Goal: Transaction & Acquisition: Purchase product/service

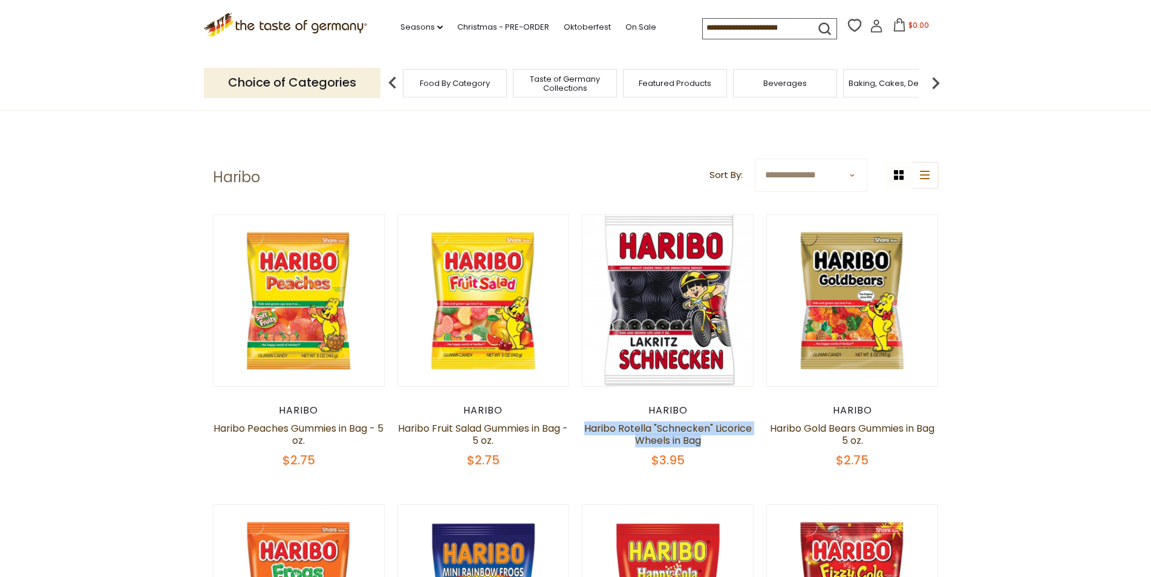
drag, startPoint x: 712, startPoint y: 443, endPoint x: 582, endPoint y: 430, distance: 130.8
click at [582, 430] on h5 "Haribo Rotella "Schnecken" Licorice Wheels in Bag" at bounding box center [668, 434] width 172 height 24
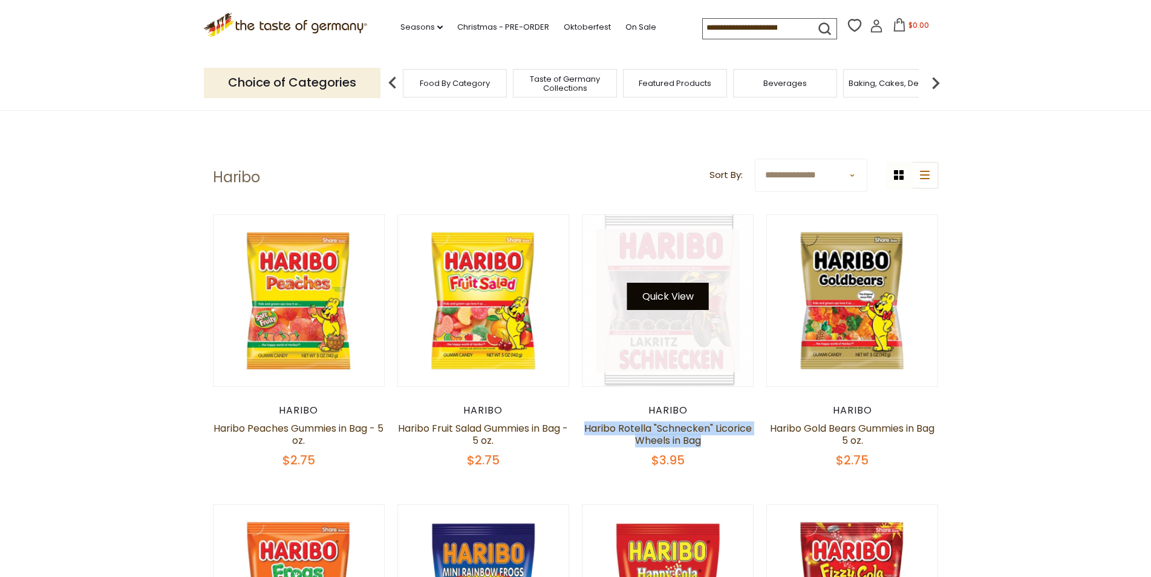
click at [677, 302] on button "Quick View" at bounding box center [668, 296] width 82 height 27
click at [663, 299] on button "Quick View" at bounding box center [668, 296] width 82 height 27
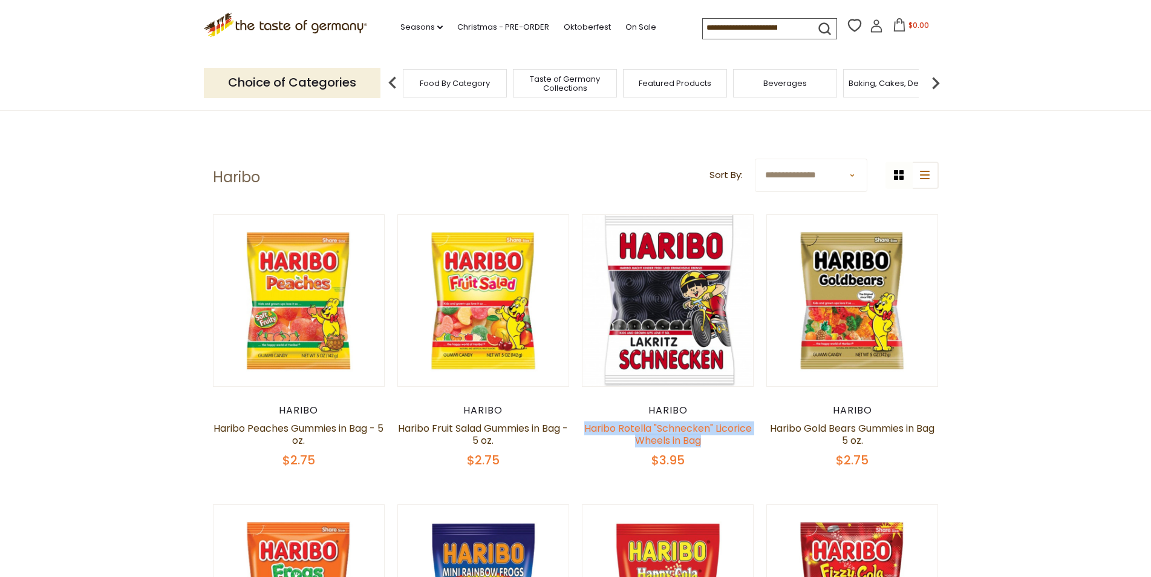
click at [690, 435] on link "Haribo Rotella "Schnecken" Licorice Wheels in Bag" at bounding box center [668, 434] width 168 height 26
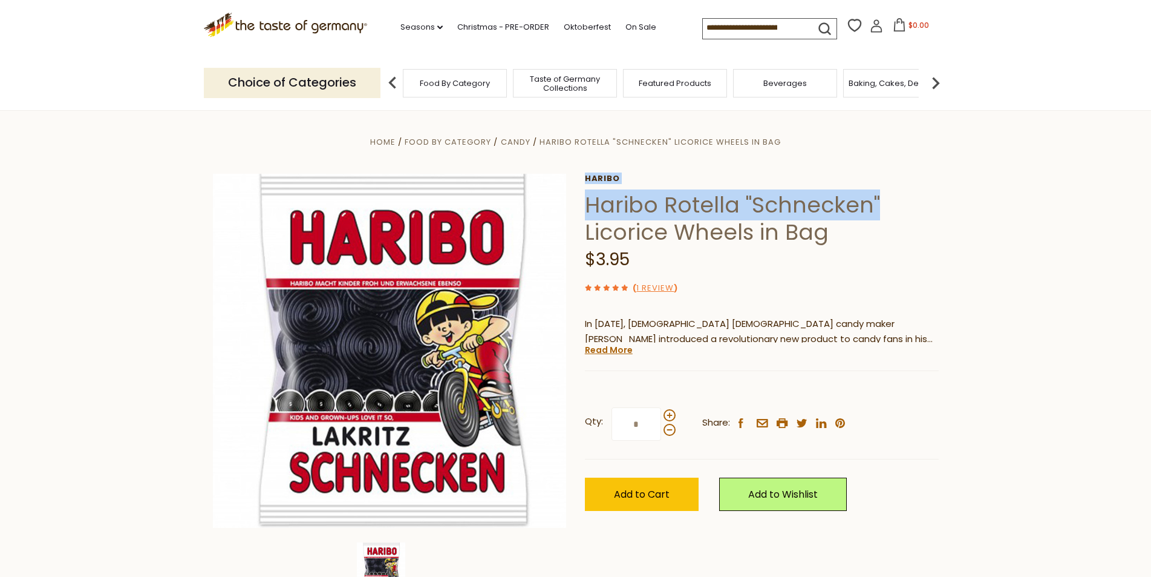
drag, startPoint x: 883, startPoint y: 204, endPoint x: 578, endPoint y: 206, distance: 304.9
click at [578, 206] on div "Home Food By Category Candy [PERSON_NAME] "Schnecken" Licorice Wheels in Bag [G…" at bounding box center [576, 367] width 744 height 466
drag, startPoint x: 670, startPoint y: 238, endPoint x: 580, endPoint y: 212, distance: 93.4
click at [580, 212] on div "Home Food By Category Candy [PERSON_NAME] "Schnecken" Licorice Wheels in Bag [G…" at bounding box center [576, 367] width 744 height 466
copy div "Haribo Haribo [PERSON_NAME] "Schnecken" Licorice"
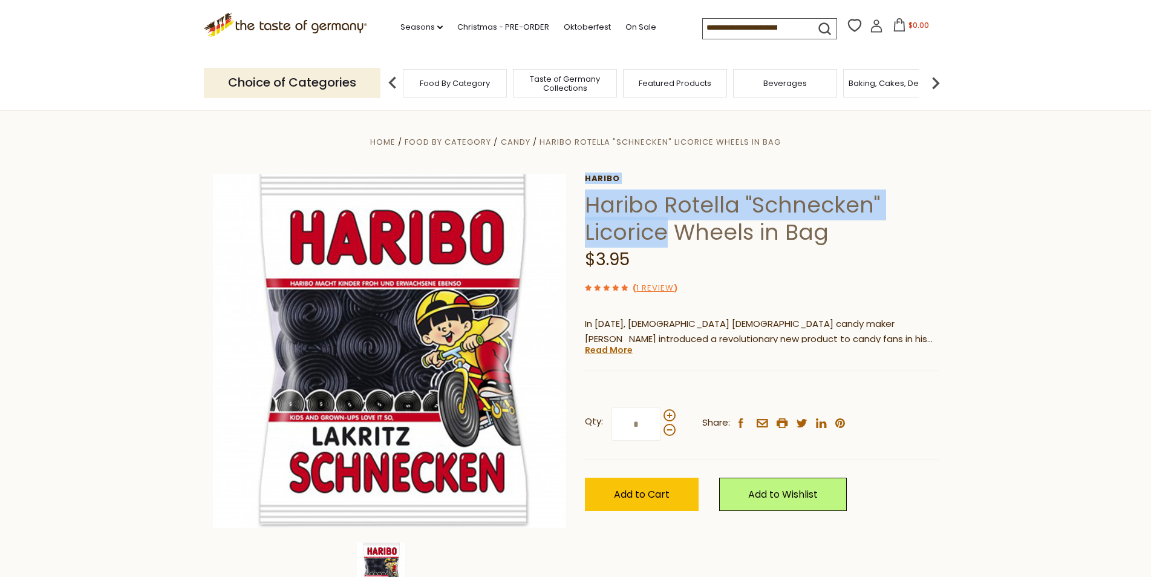
click at [1035, 207] on section "Home Food By Category Candy [PERSON_NAME] "Schnecken" Licorice Wheels in Bag [G…" at bounding box center [575, 379] width 1151 height 538
